Goal: Task Accomplishment & Management: Manage account settings

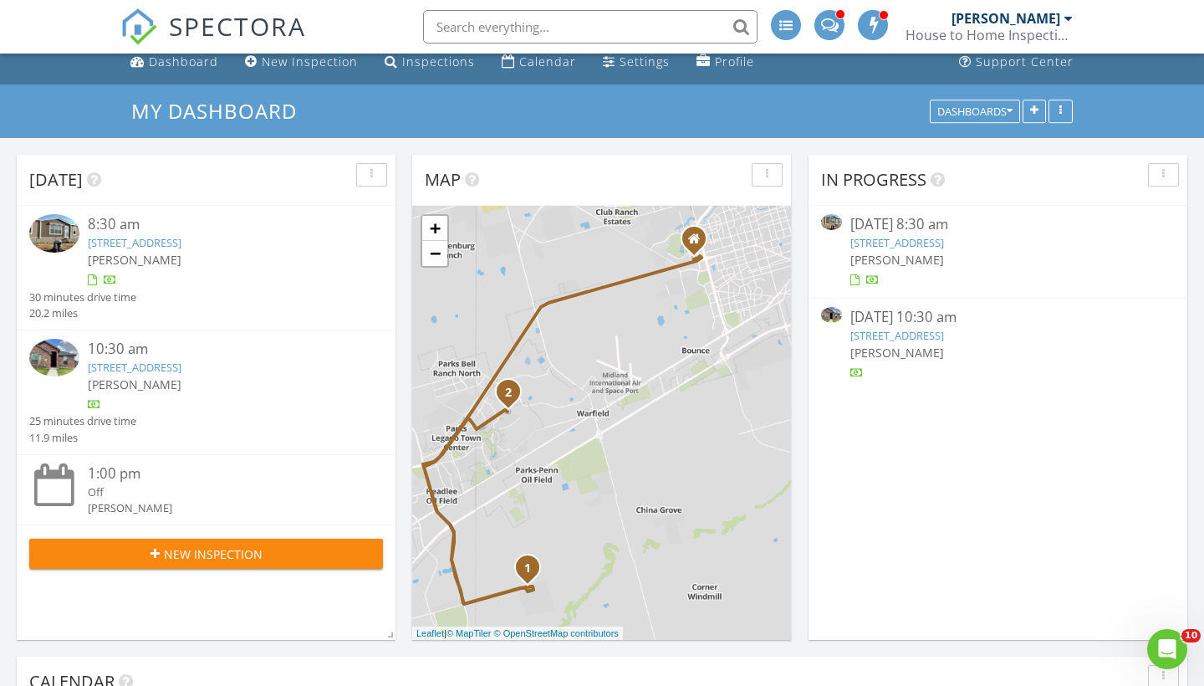
scroll to position [15, 0]
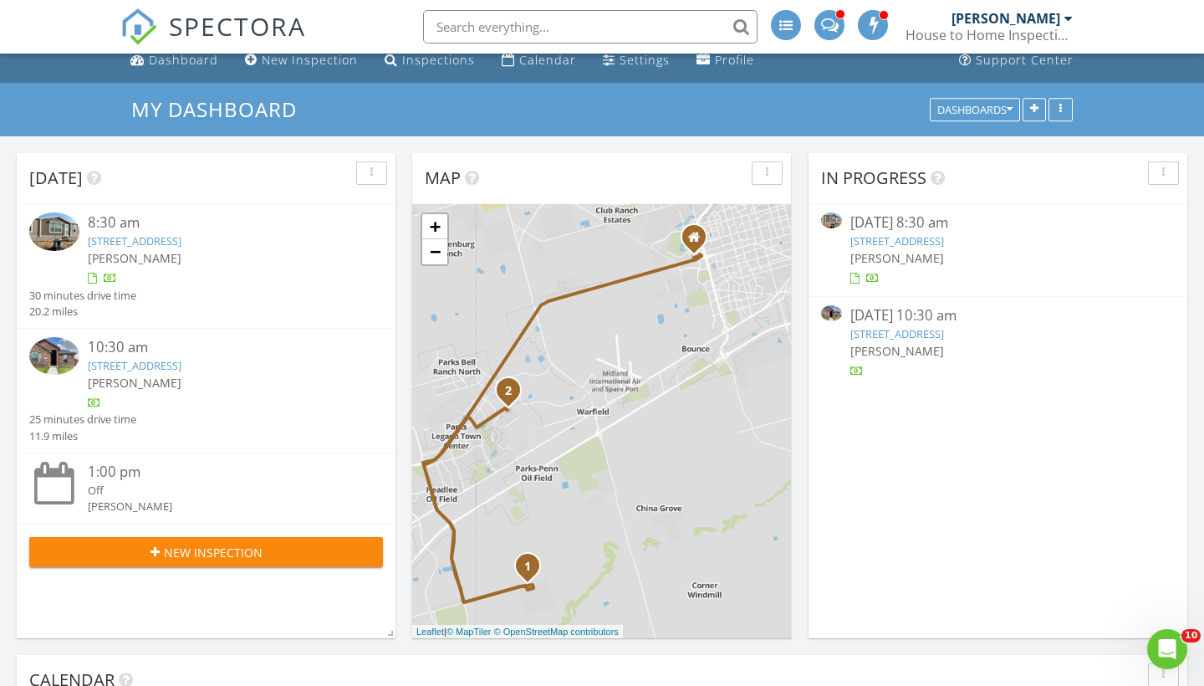
click at [906, 332] on link "[STREET_ADDRESS]" at bounding box center [897, 333] width 94 height 15
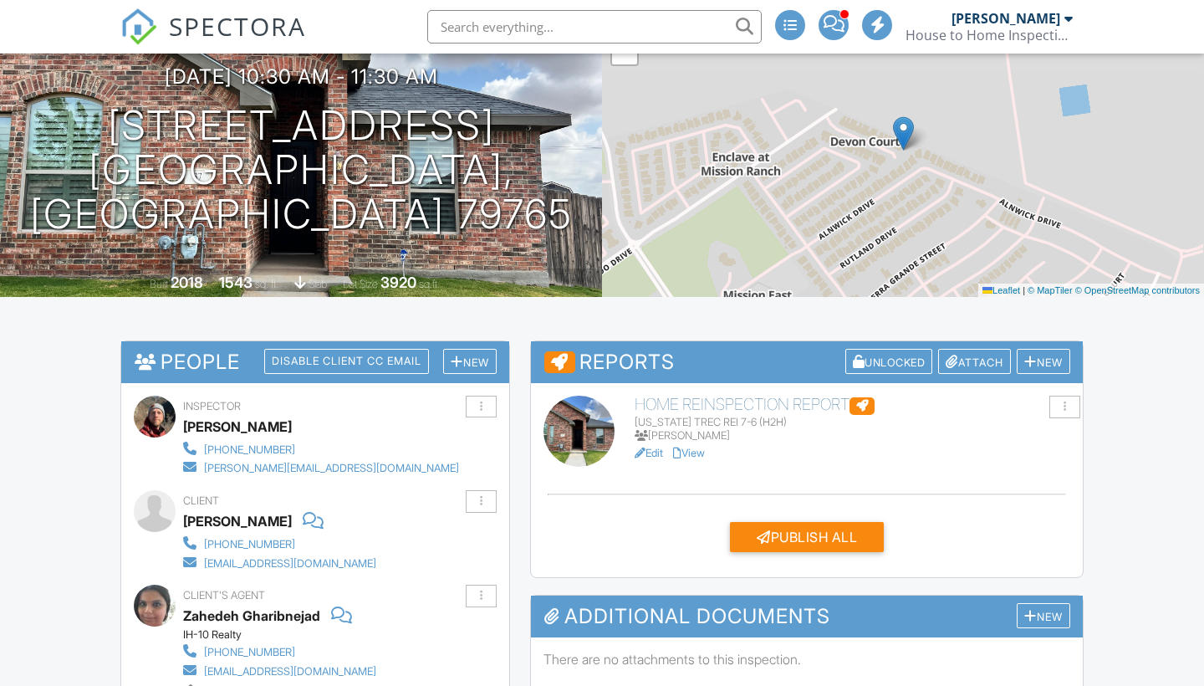
click at [784, 400] on h6 "Home Reinspection Report" at bounding box center [853, 405] width 436 height 18
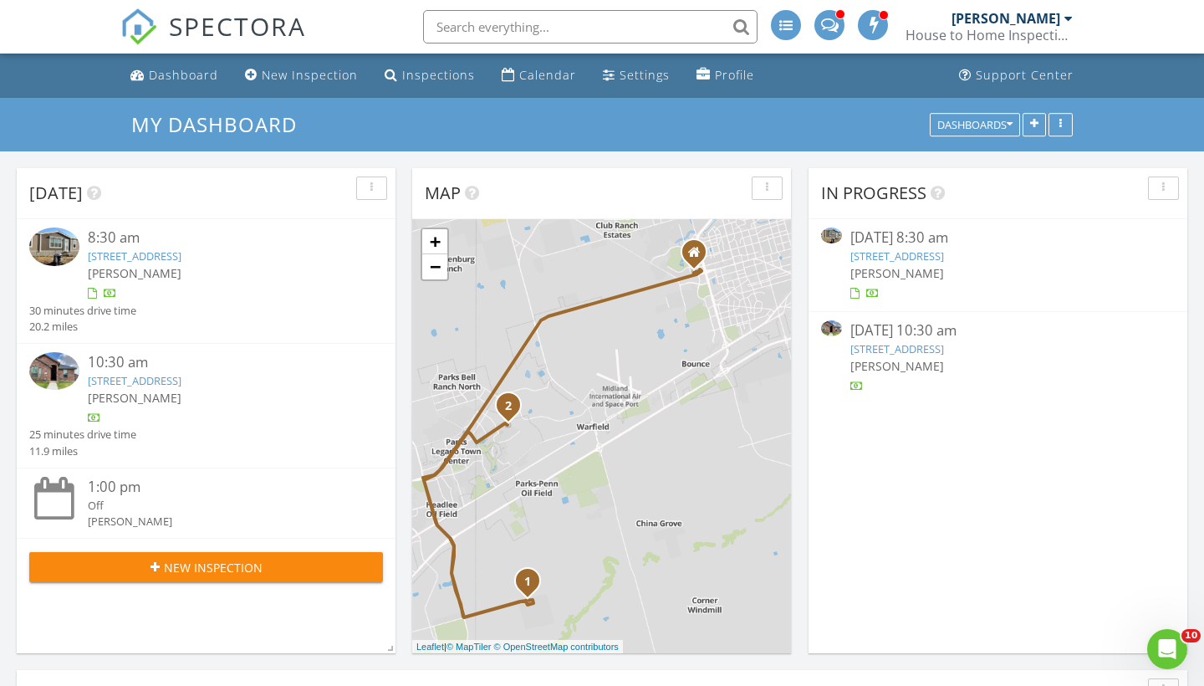
click at [931, 346] on link "37 Devon Ct , Odessa, TX 79765" at bounding box center [897, 348] width 94 height 15
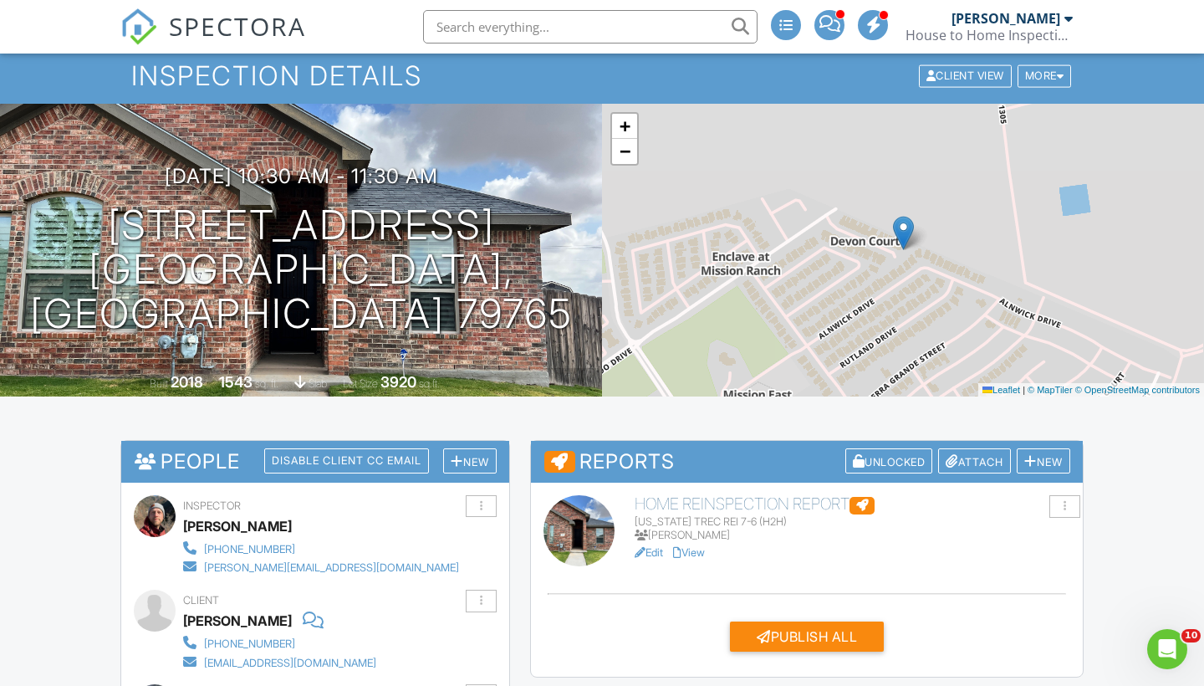
click at [696, 504] on h6 "Home Reinspection Report" at bounding box center [853, 504] width 436 height 18
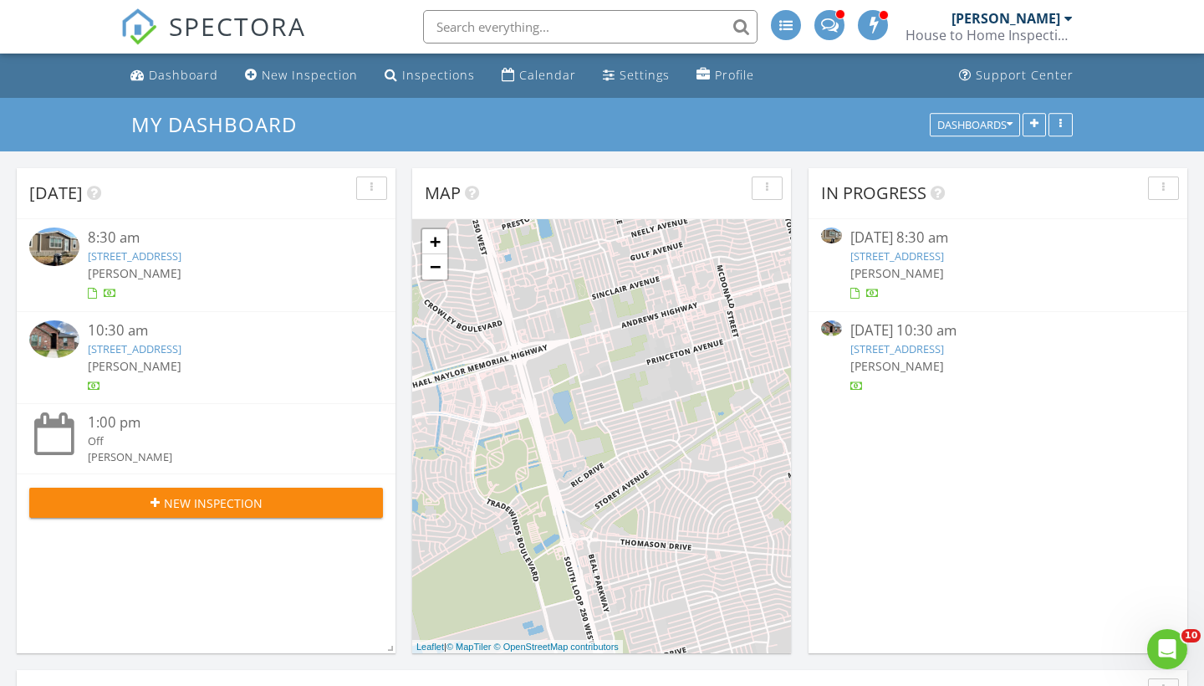
scroll to position [1355, 1205]
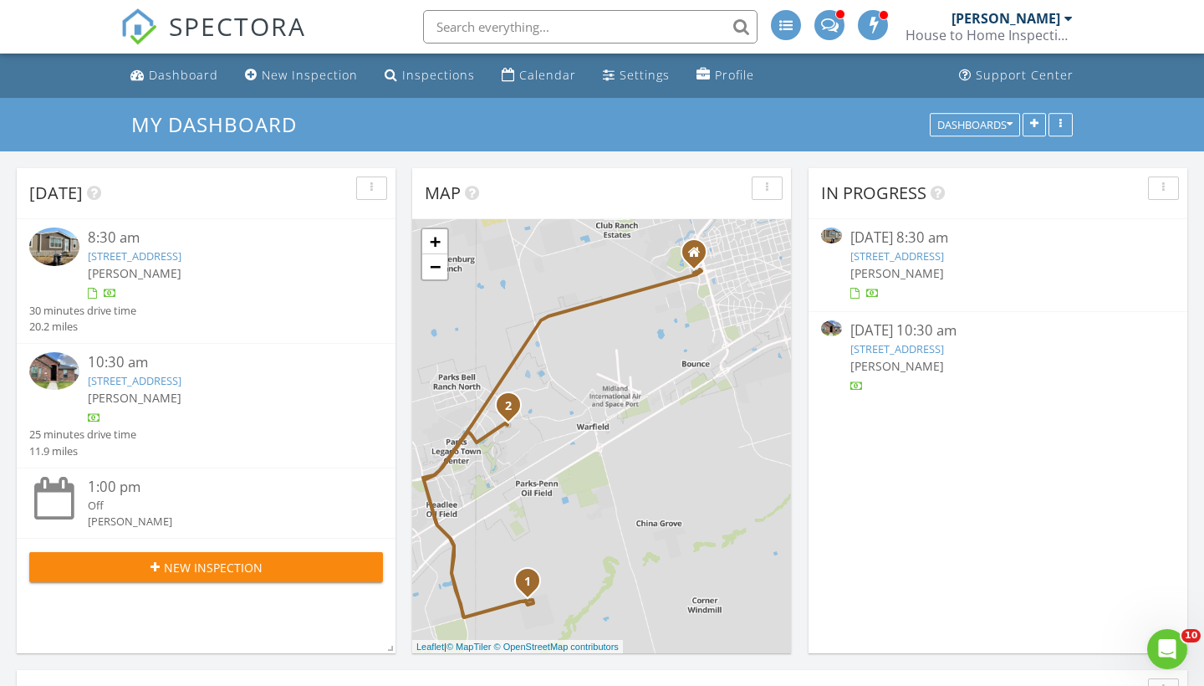
click at [941, 349] on link "[STREET_ADDRESS]" at bounding box center [897, 348] width 94 height 15
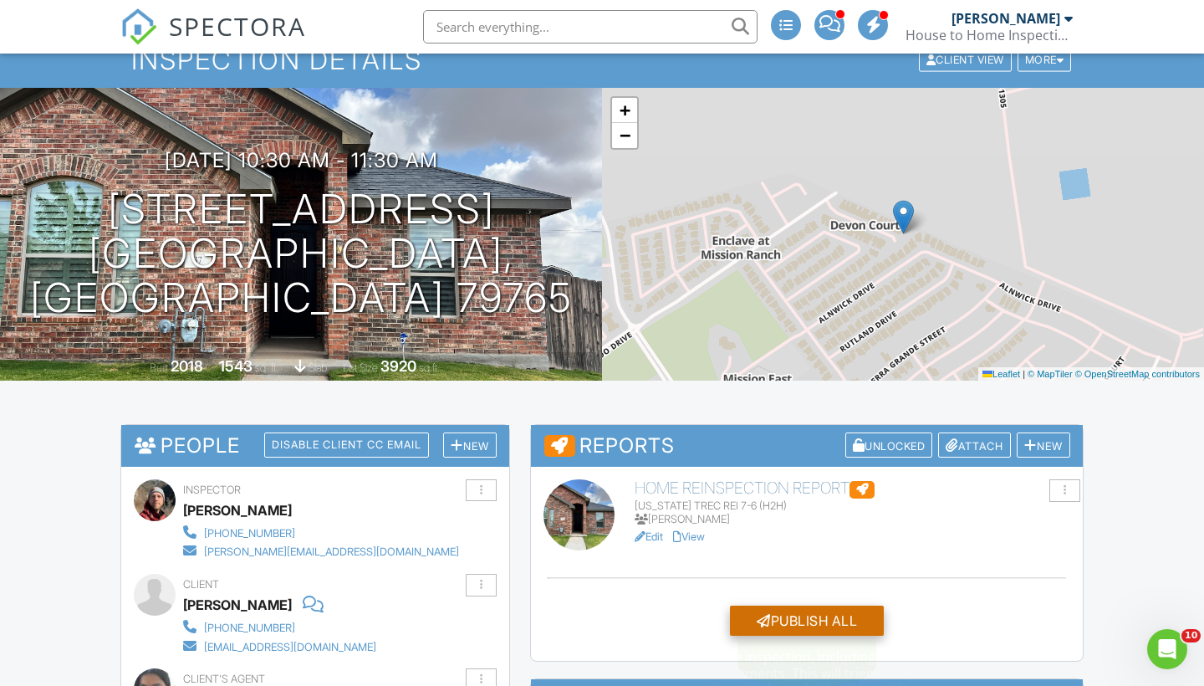
click at [834, 623] on div "Publish All" at bounding box center [807, 620] width 154 height 30
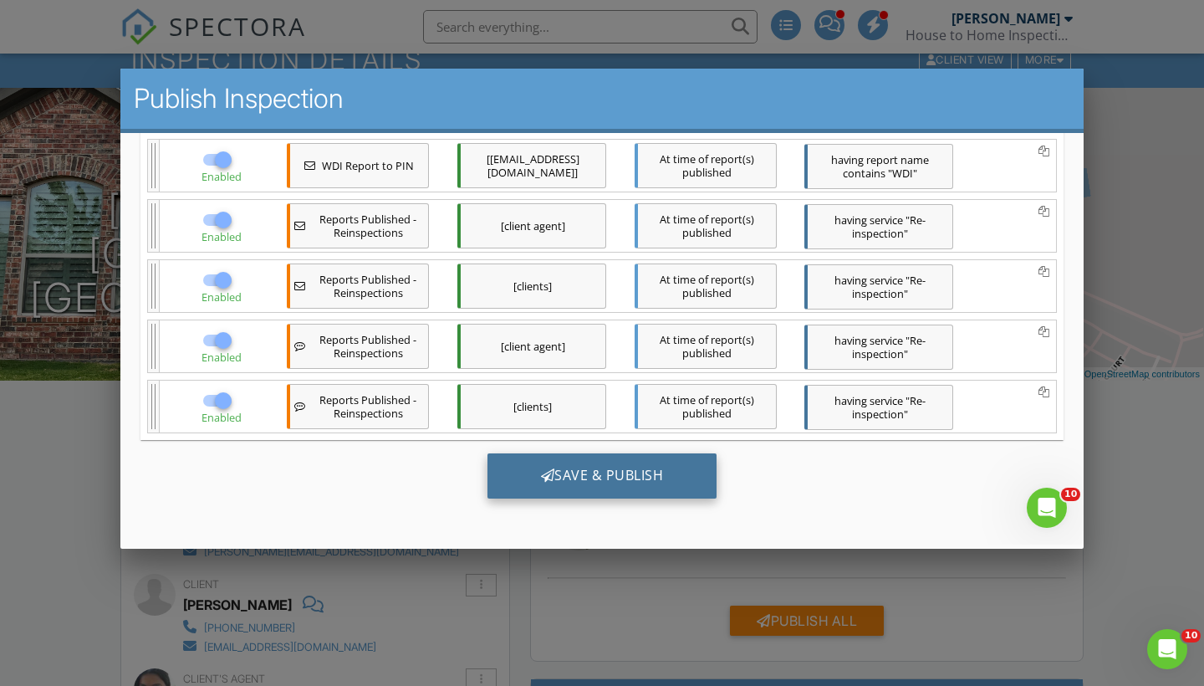
scroll to position [388, 0]
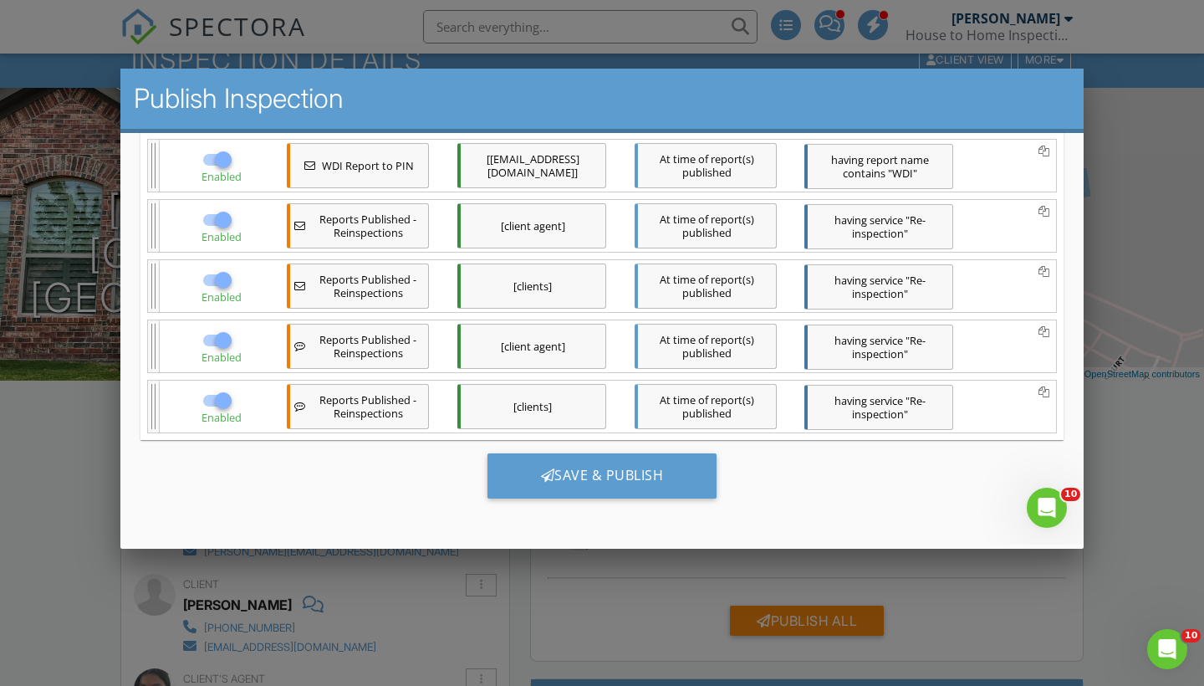
click at [32, 505] on div at bounding box center [602, 344] width 1204 height 857
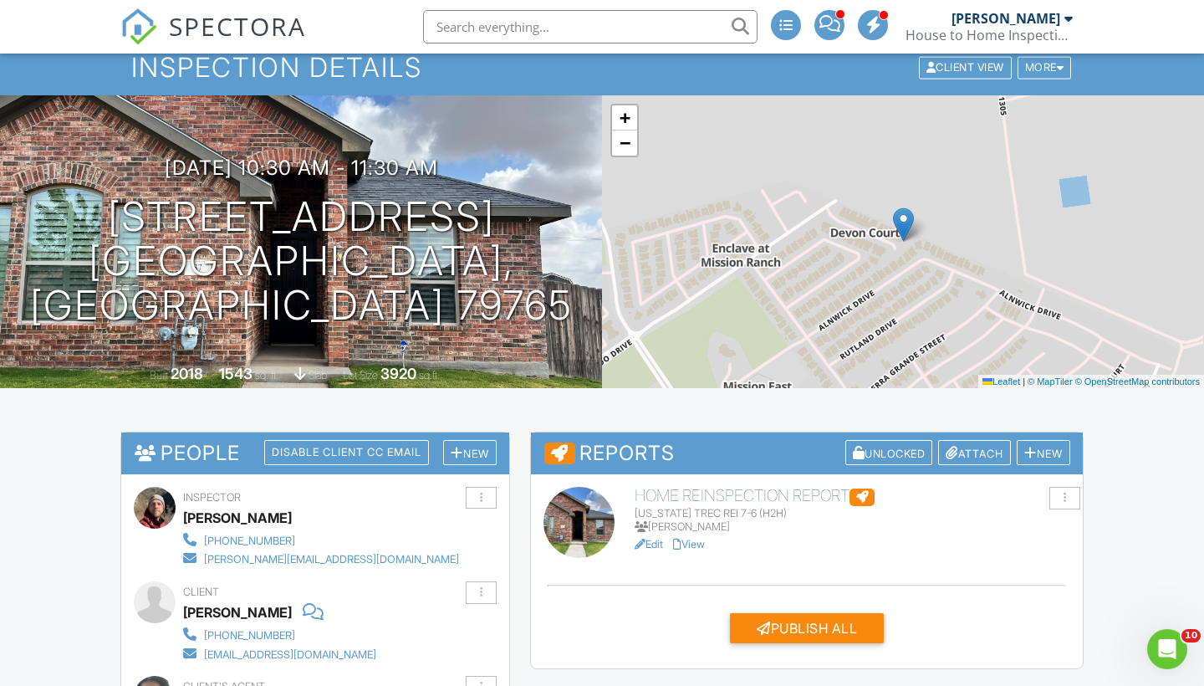
scroll to position [68, 0]
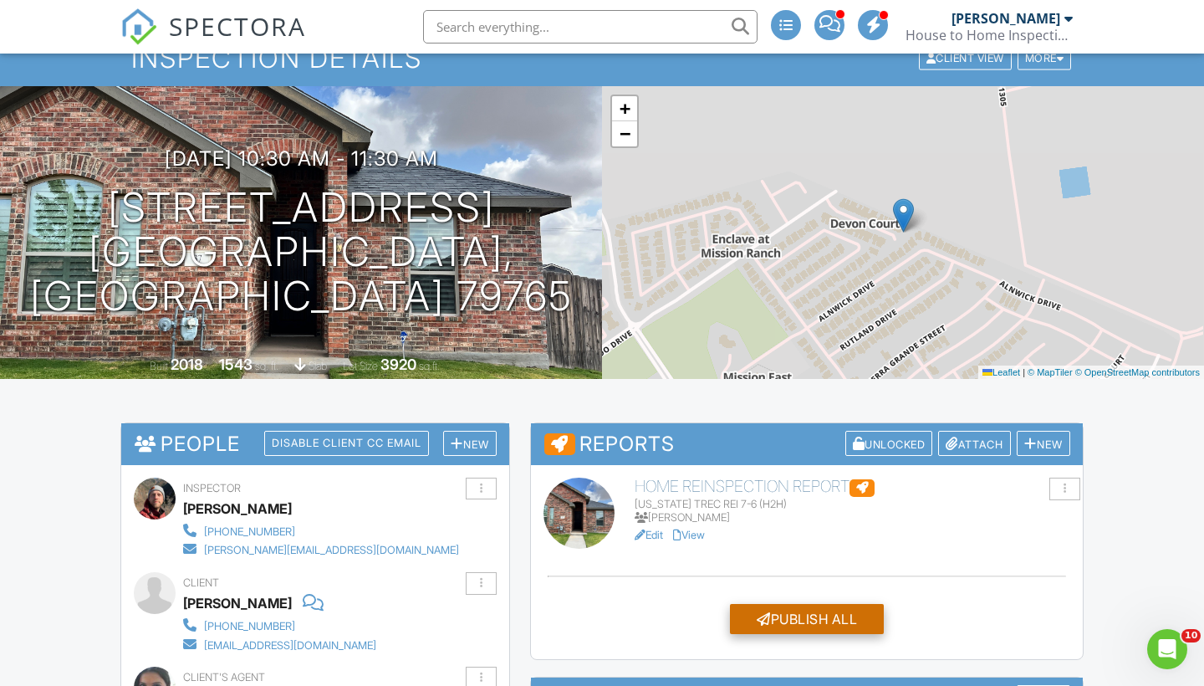
click at [767, 612] on div at bounding box center [764, 618] width 14 height 13
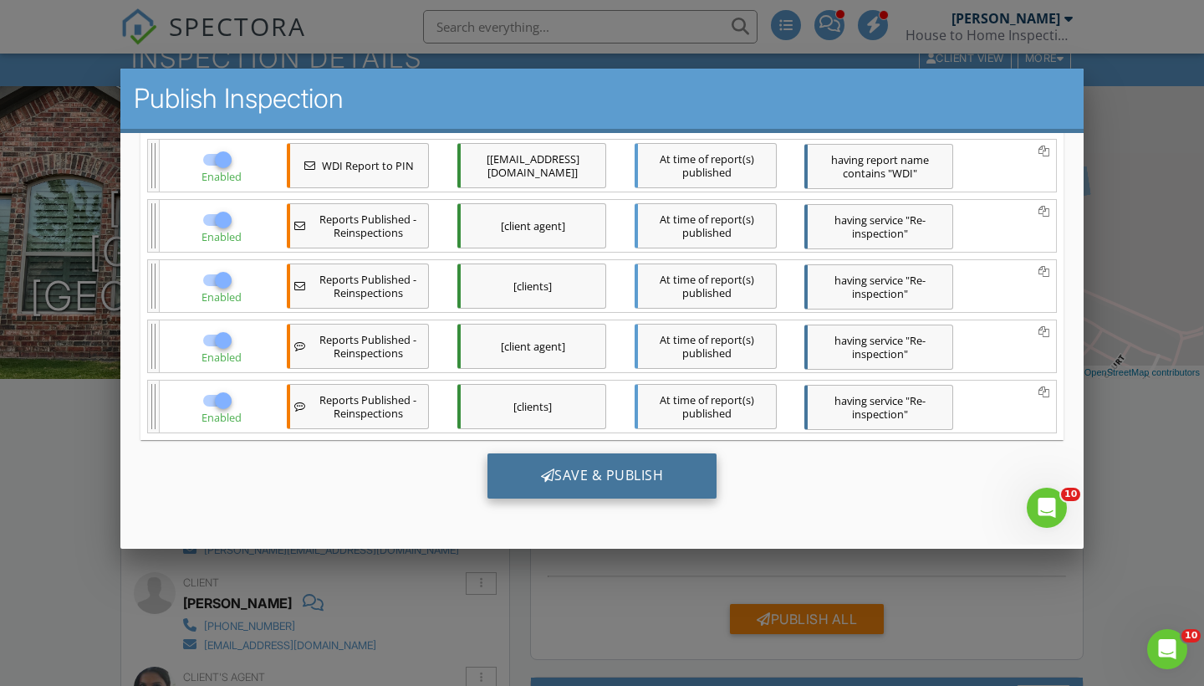
click at [625, 479] on div "Save & Publish" at bounding box center [602, 475] width 230 height 45
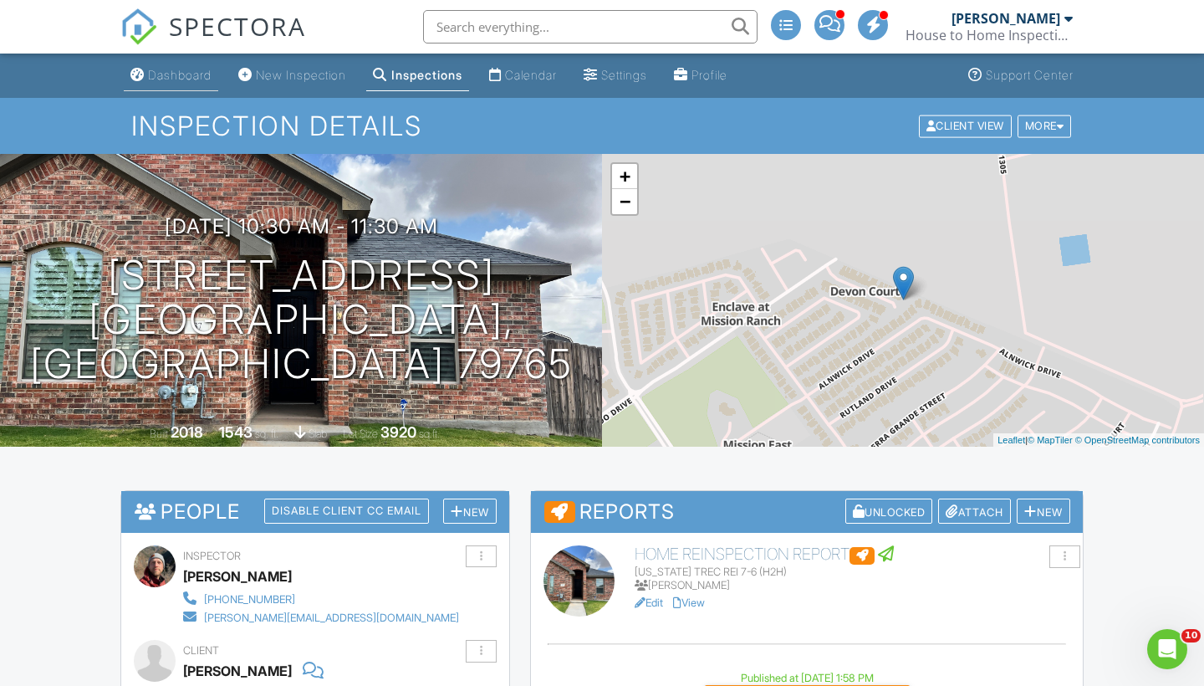
click at [190, 72] on div "Dashboard" at bounding box center [180, 75] width 64 height 14
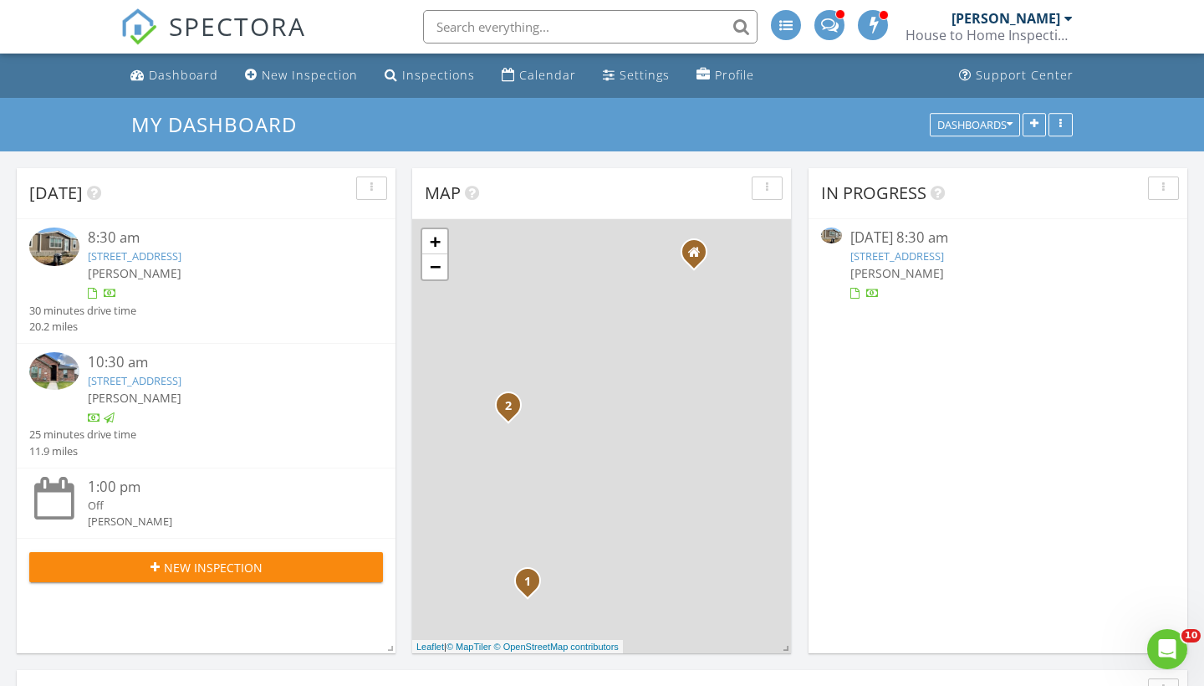
scroll to position [1355, 1205]
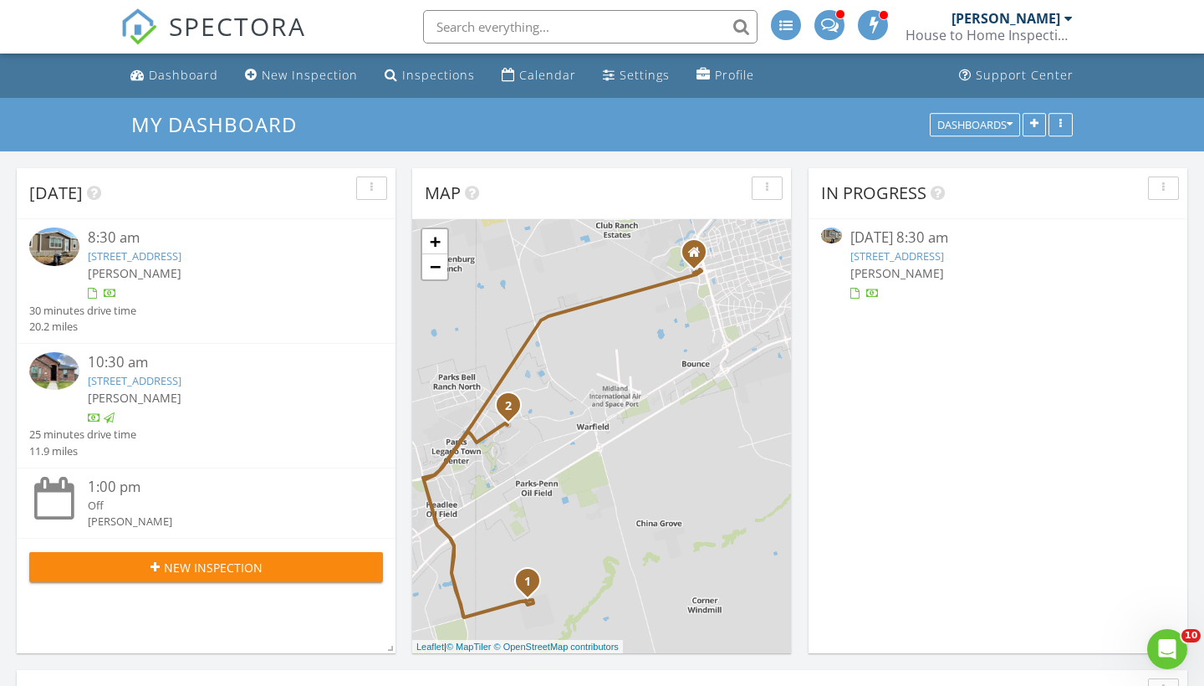
click at [924, 258] on link "13804 W County Rd 171 , Odessa, TX 79766" at bounding box center [897, 255] width 94 height 15
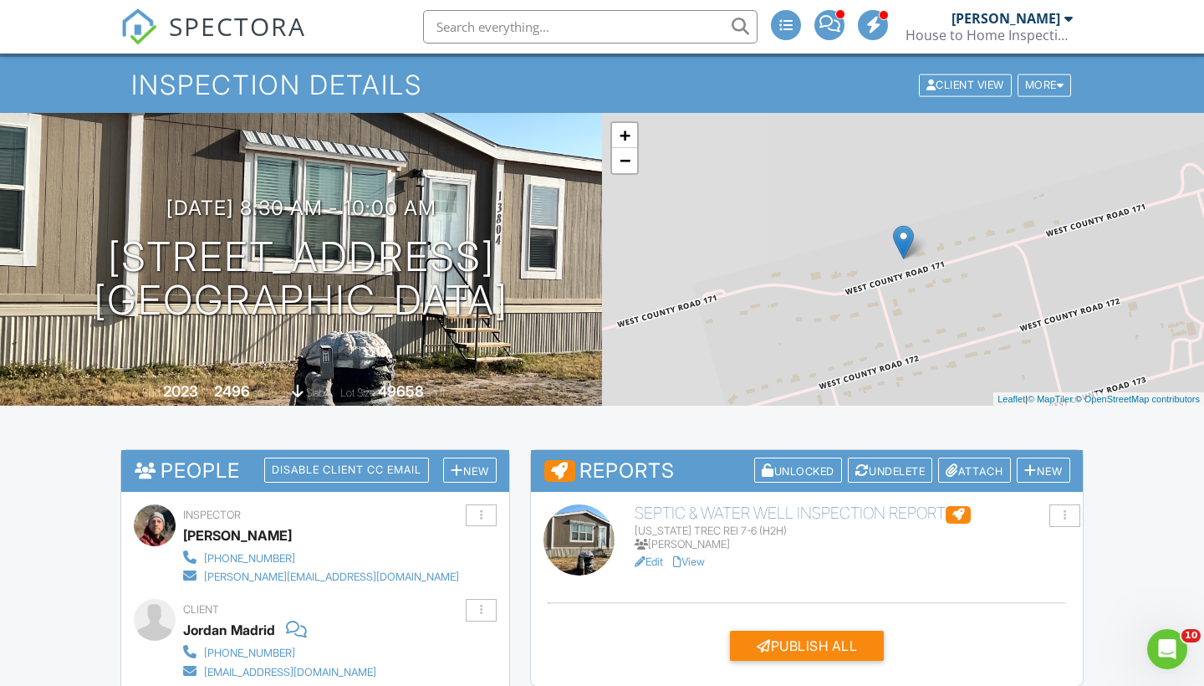
scroll to position [60, 0]
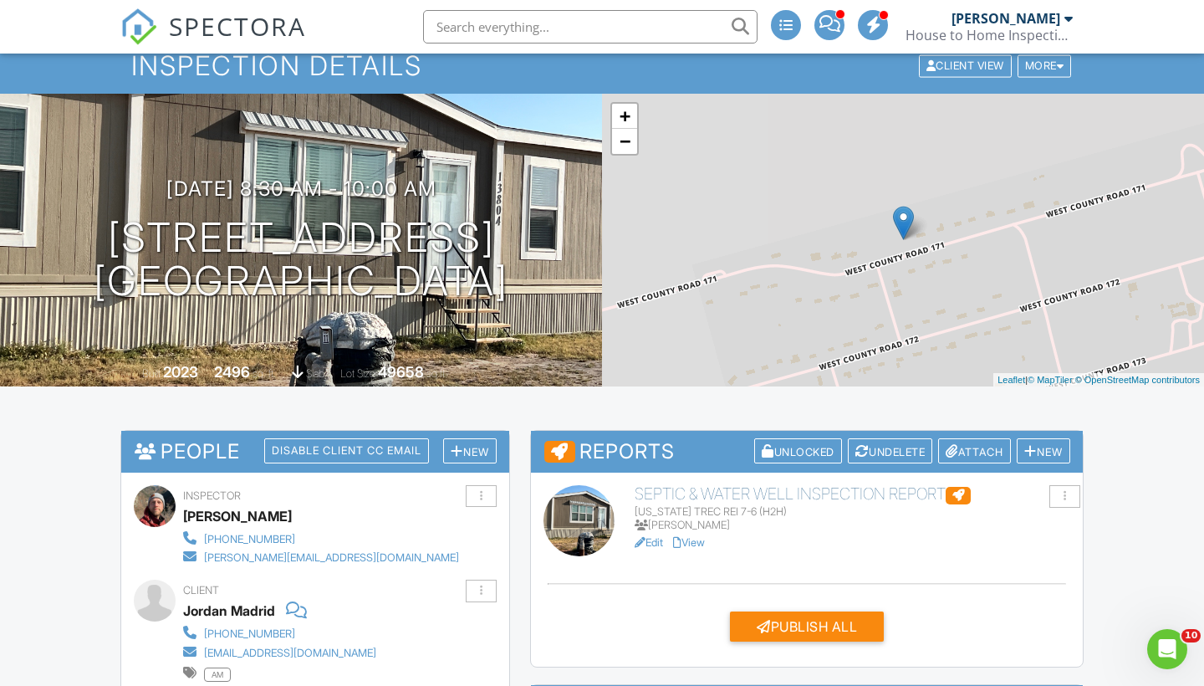
click at [797, 494] on h6 "Septic & Water Well Inspection Report" at bounding box center [853, 494] width 436 height 18
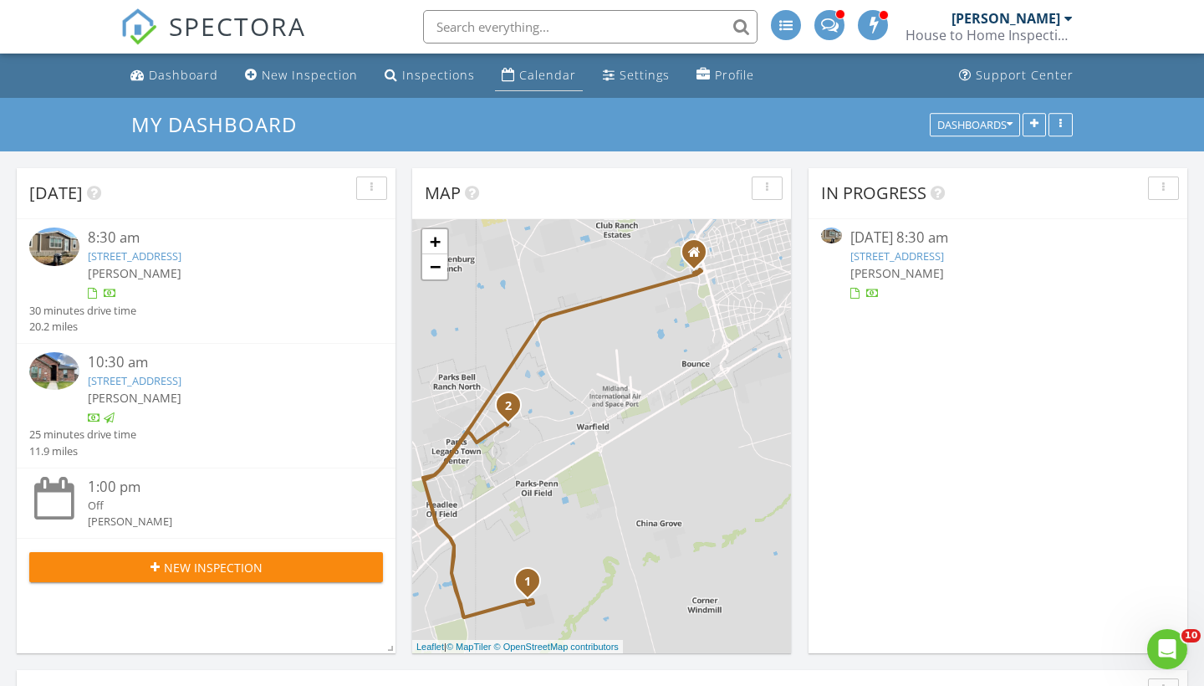
click at [519, 69] on div "Calendar" at bounding box center [547, 75] width 57 height 16
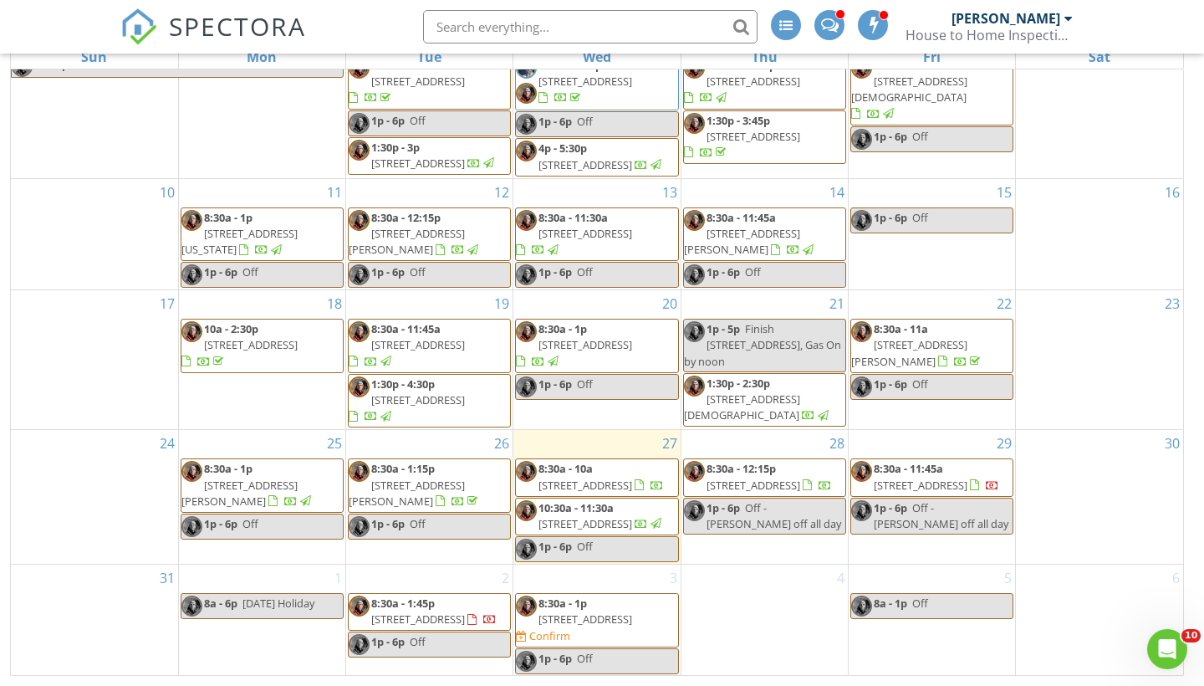
scroll to position [222, 0]
click at [452, 612] on span "[STREET_ADDRESS]" at bounding box center [418, 619] width 94 height 15
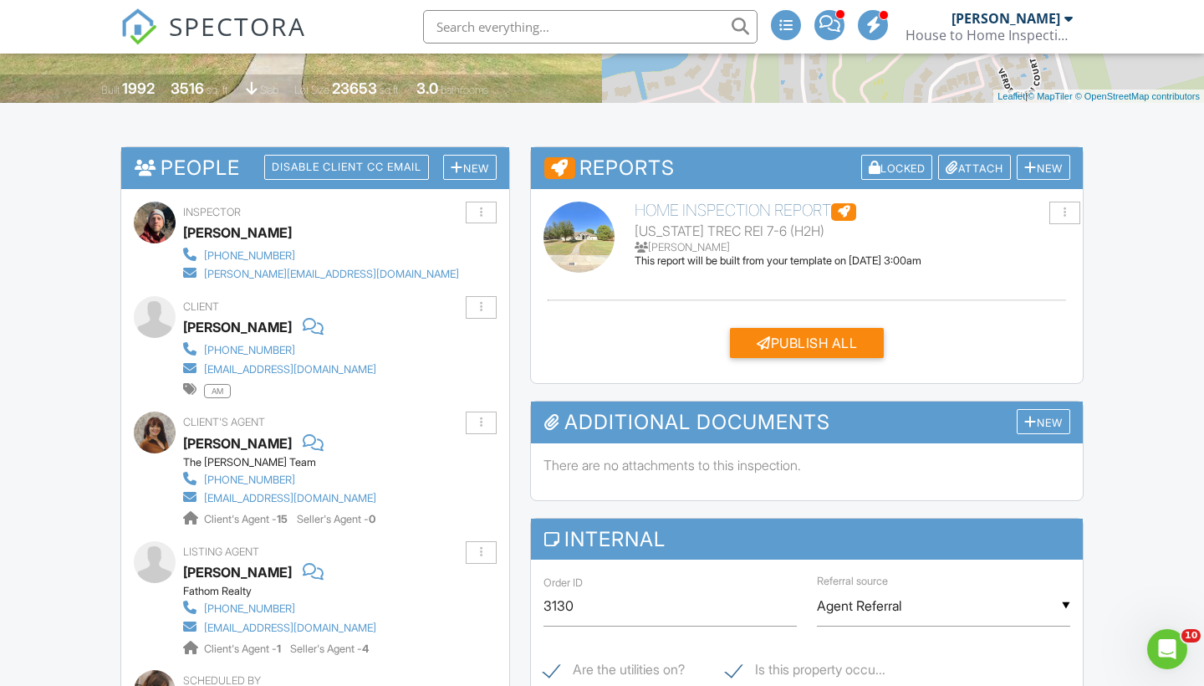
scroll to position [345, 0]
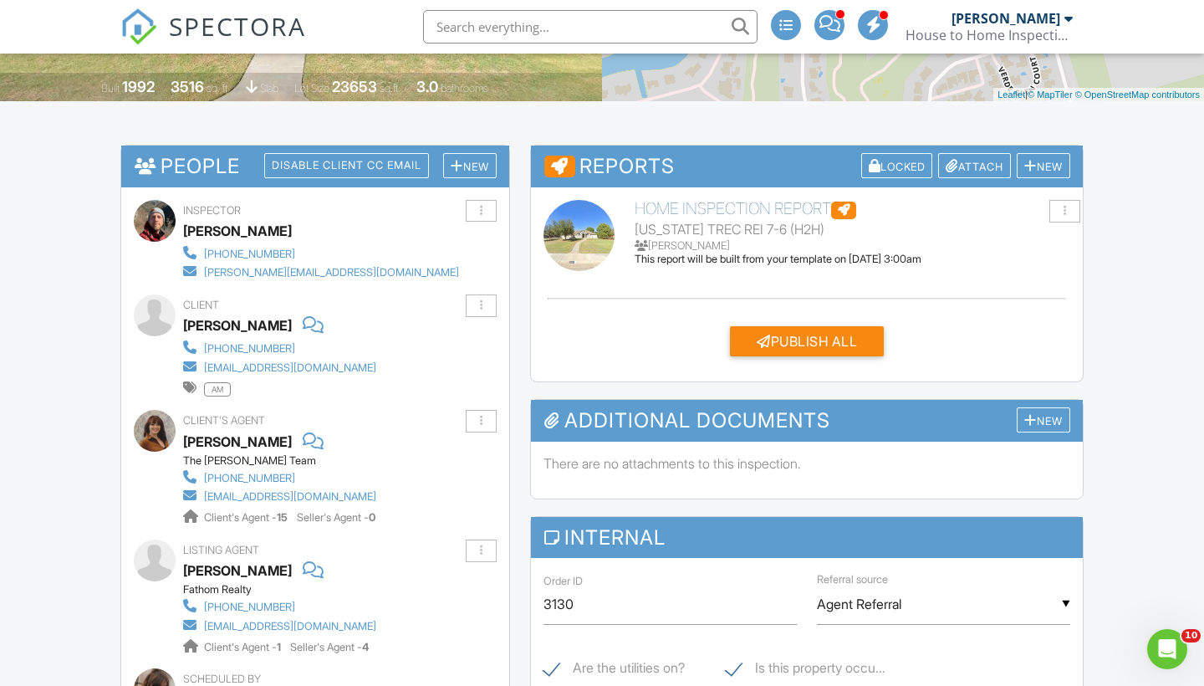
click at [222, 30] on span "SPECTORA" at bounding box center [237, 25] width 137 height 35
